Goal: Transaction & Acquisition: Book appointment/travel/reservation

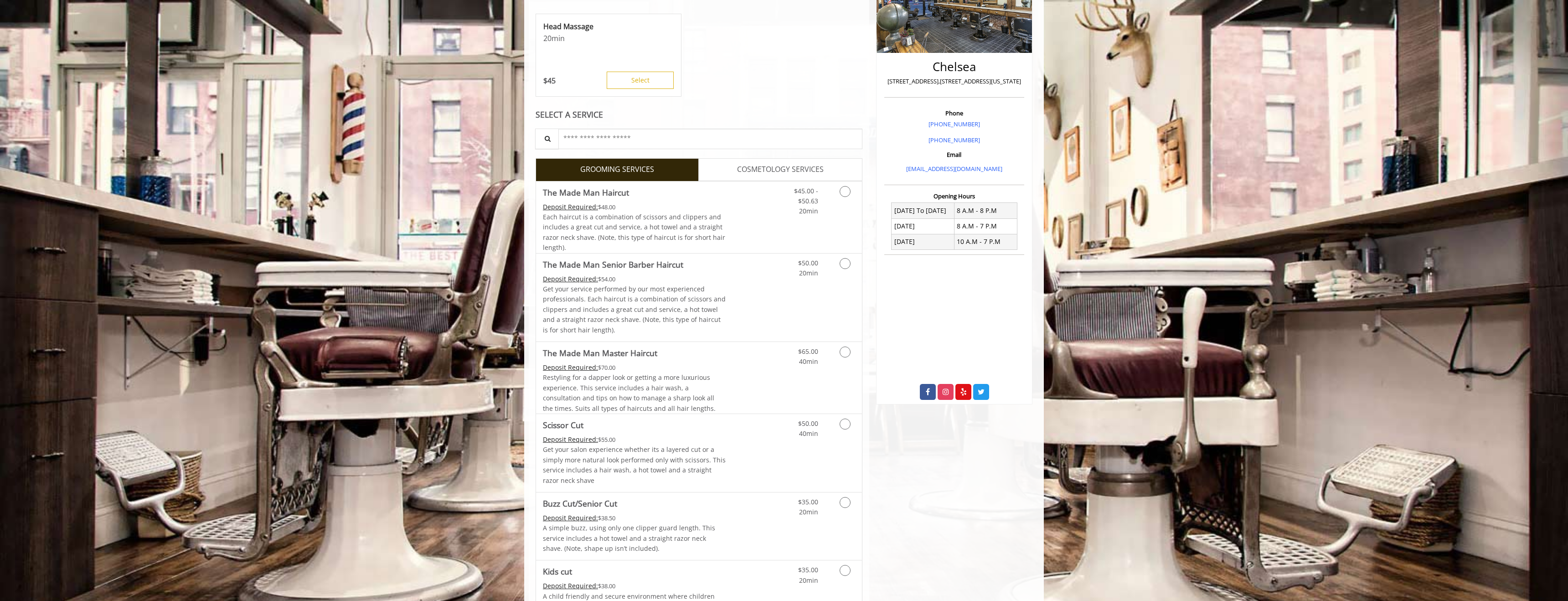
scroll to position [186, 0]
click at [849, 189] on icon "Grooming services" at bounding box center [845, 189] width 11 height 11
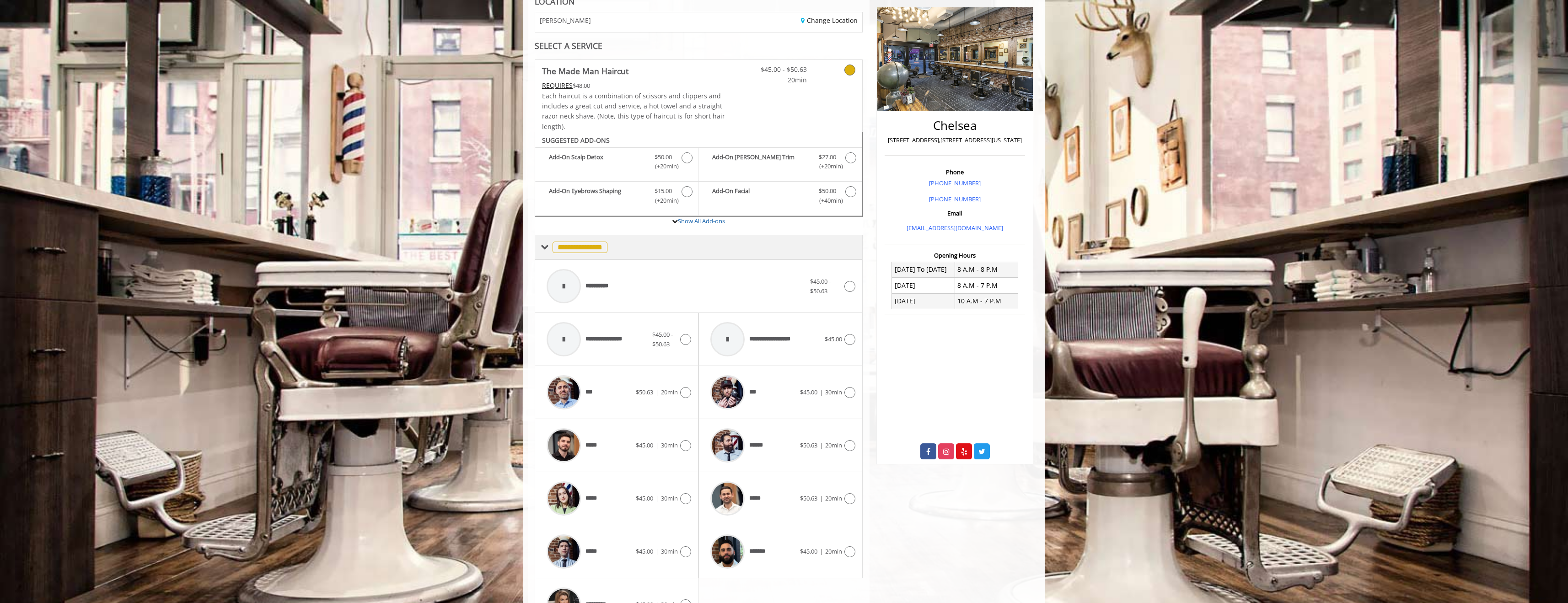
scroll to position [186, 0]
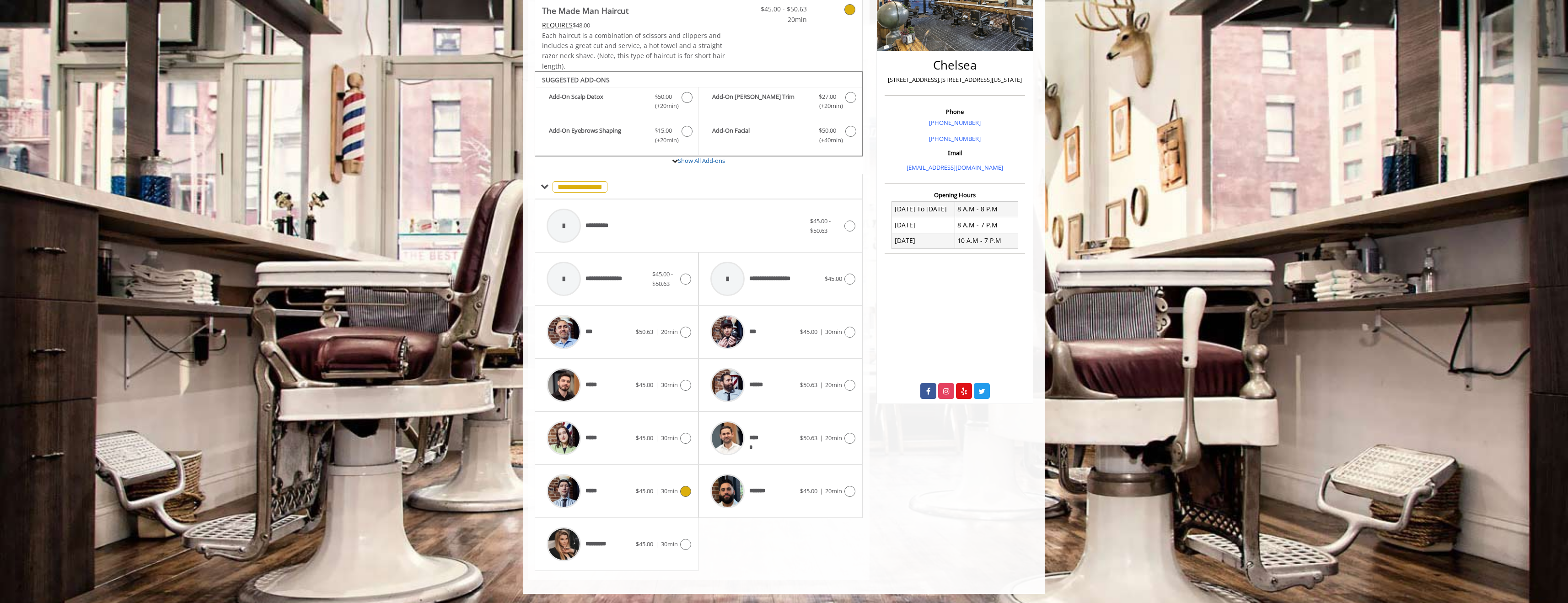
click at [687, 491] on icon at bounding box center [686, 491] width 11 height 11
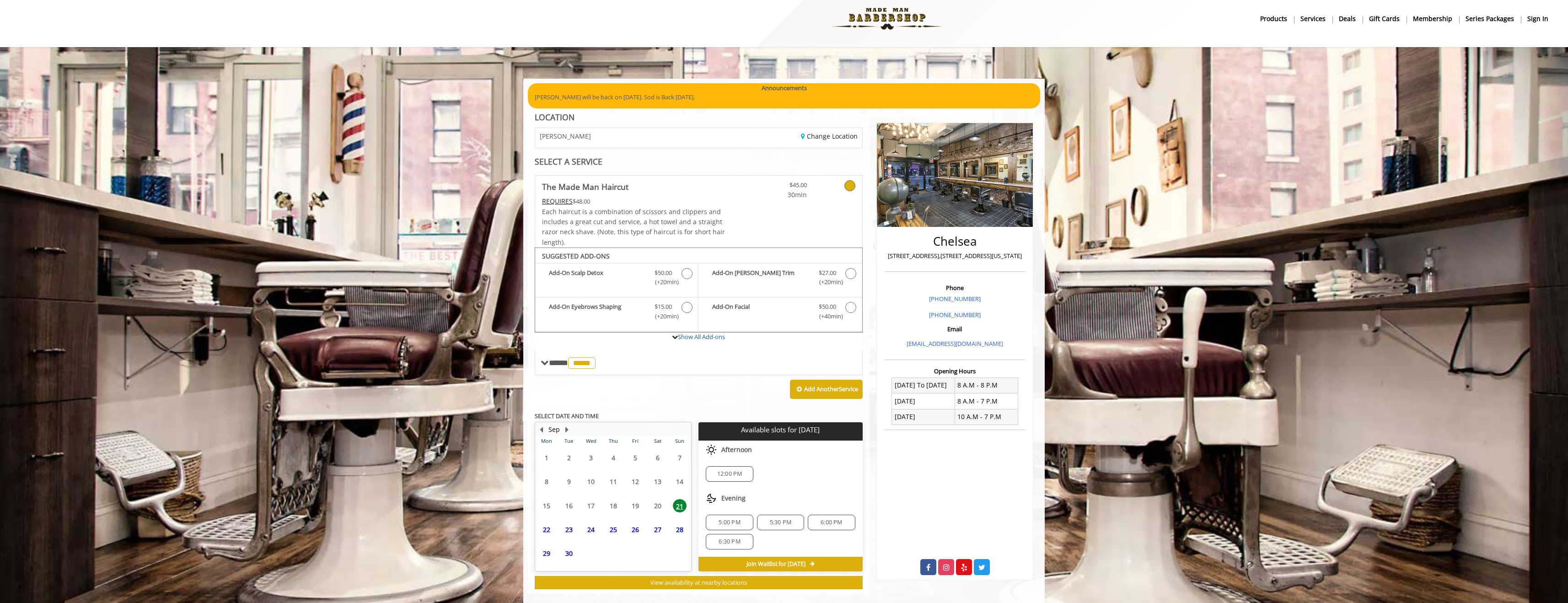
scroll to position [23, 0]
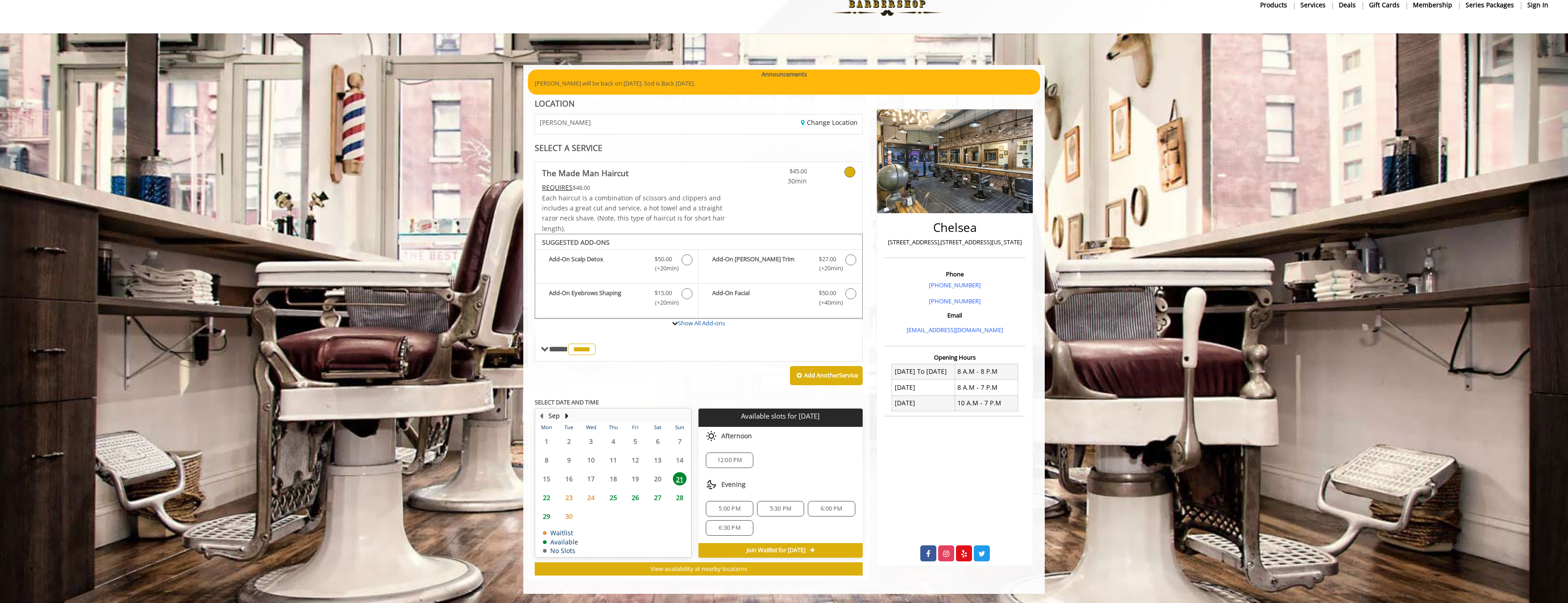
click at [735, 461] on span "12:00 PM" at bounding box center [729, 460] width 25 height 7
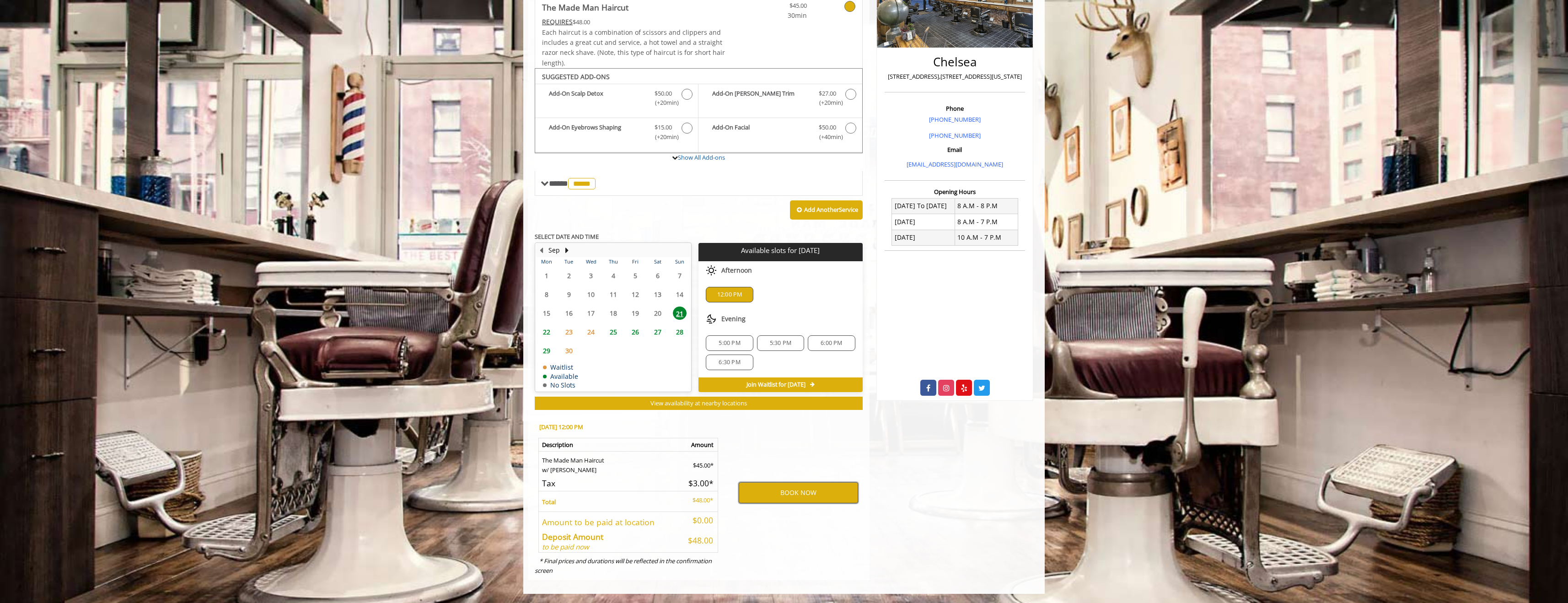
click at [826, 495] on button "BOOK NOW" at bounding box center [798, 492] width 119 height 21
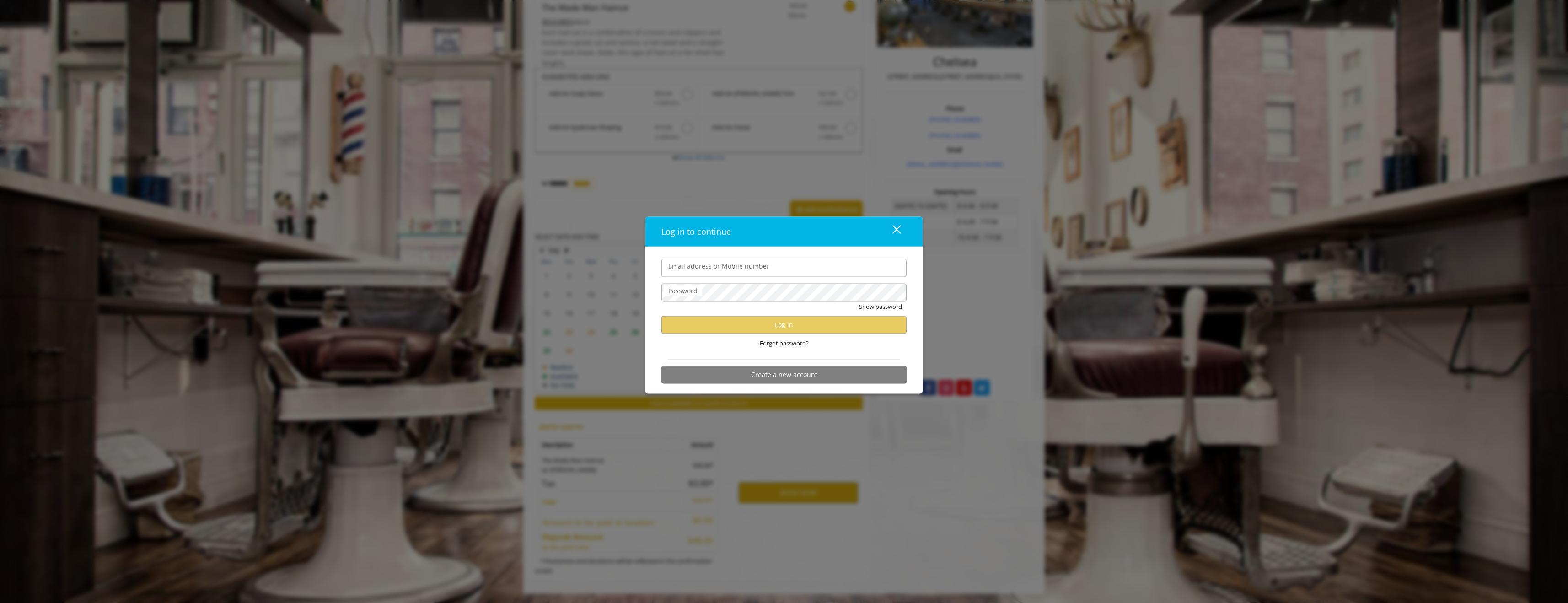
click at [820, 269] on input "Email address or Mobile number" at bounding box center [784, 268] width 245 height 18
type input "**********"
click at [848, 317] on button "Log in" at bounding box center [784, 324] width 245 height 18
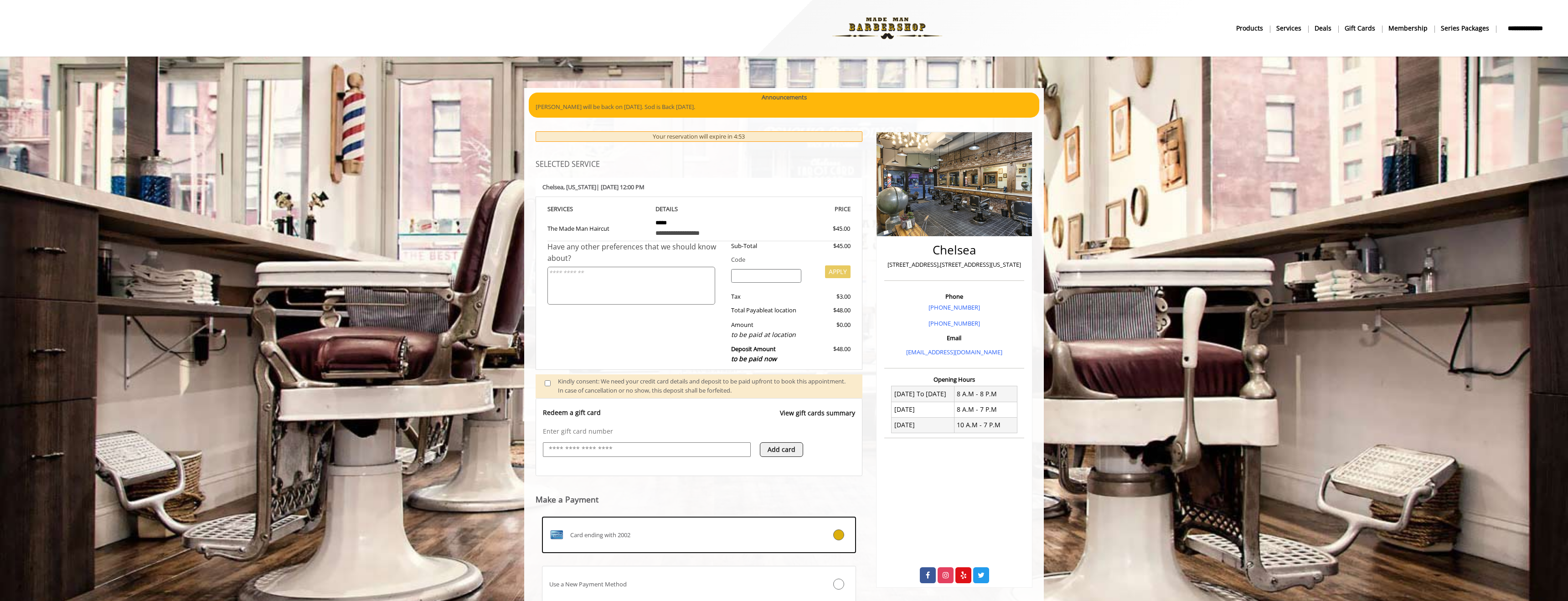
click at [644, 449] on input "text" at bounding box center [646, 449] width 198 height 11
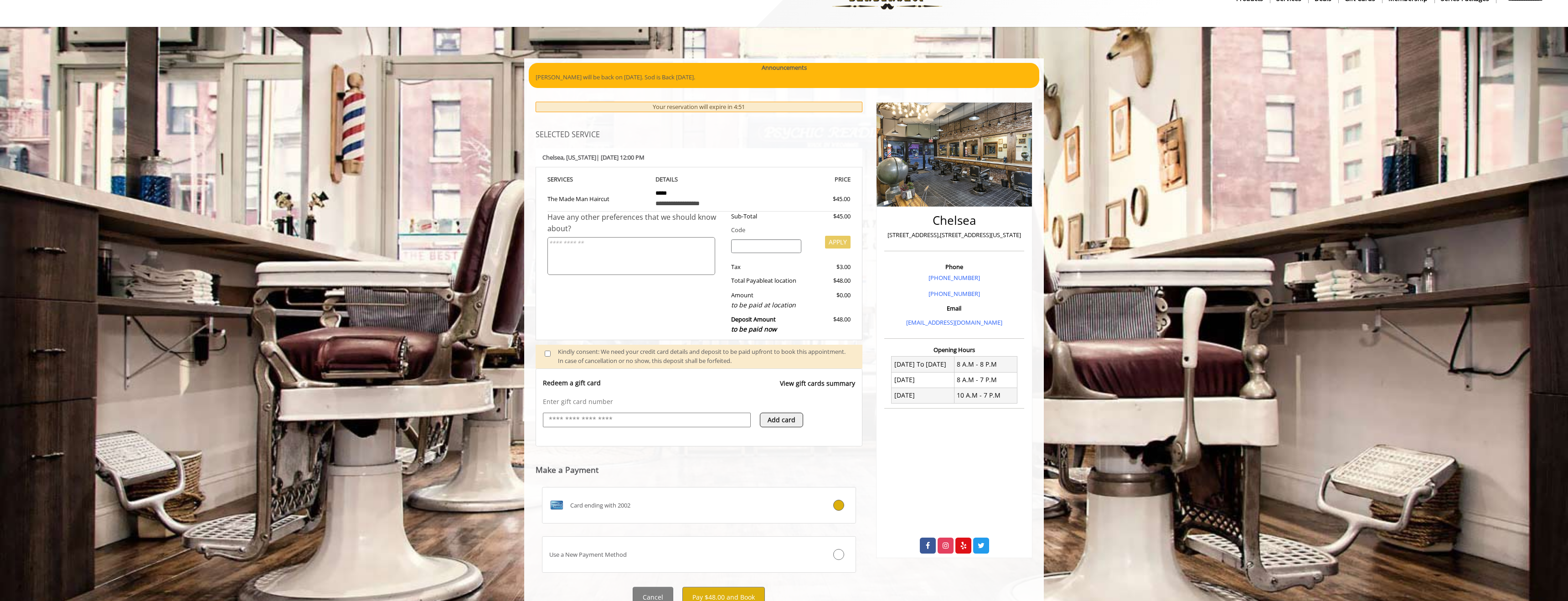
scroll to position [68, 0]
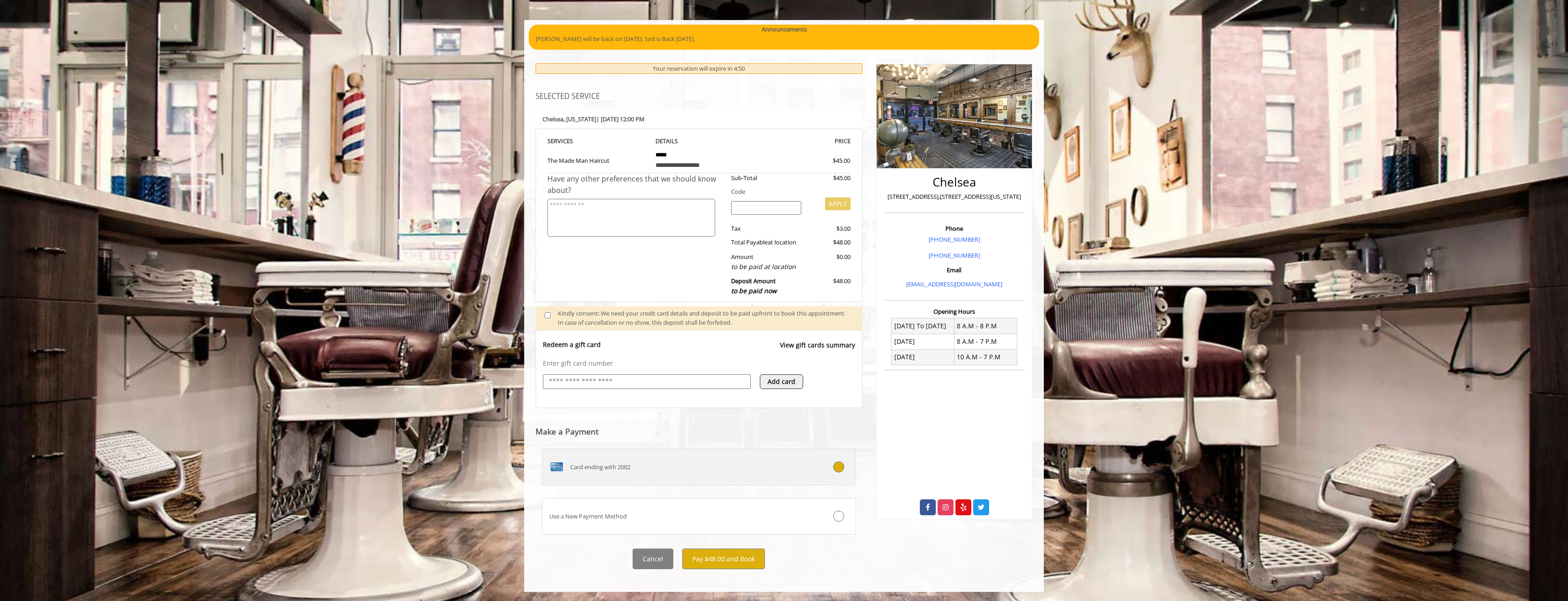
click at [761, 475] on label "Card ending with 2002" at bounding box center [699, 467] width 314 height 37
click at [838, 468] on icon at bounding box center [839, 467] width 11 height 11
click at [738, 562] on button "Pay $48.00 and Book" at bounding box center [724, 559] width 83 height 21
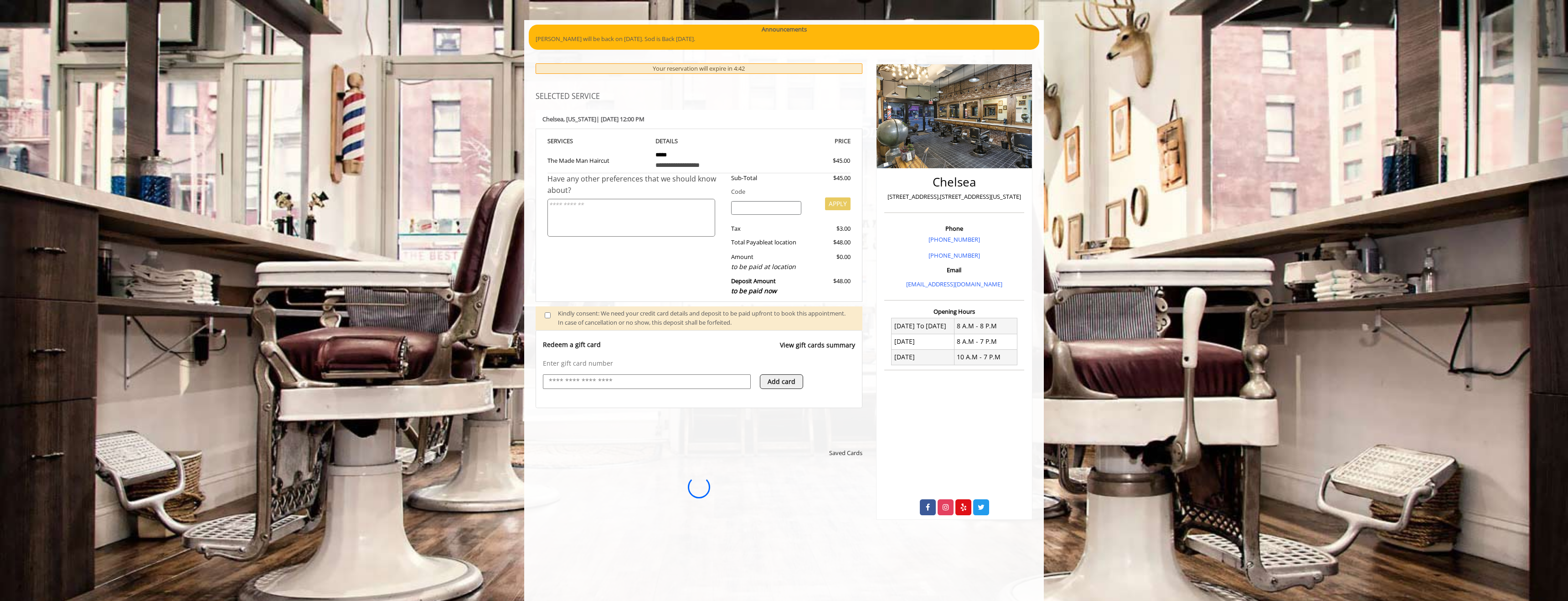
scroll to position [0, 0]
